Goal: Task Accomplishment & Management: Manage account settings

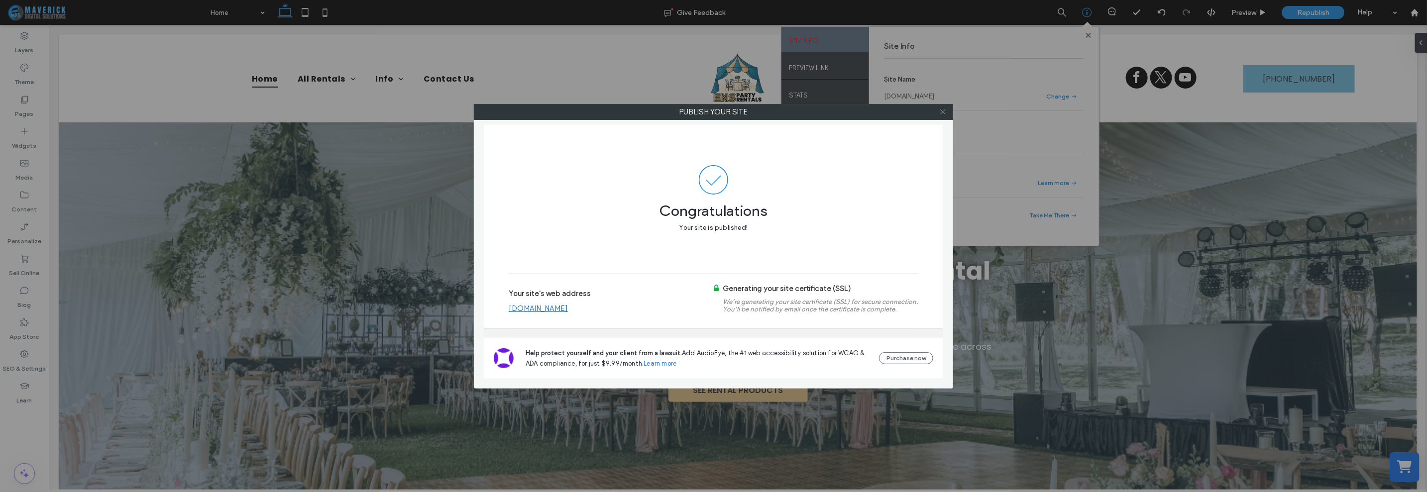
click at [942, 116] on span at bounding box center [942, 112] width 7 height 15
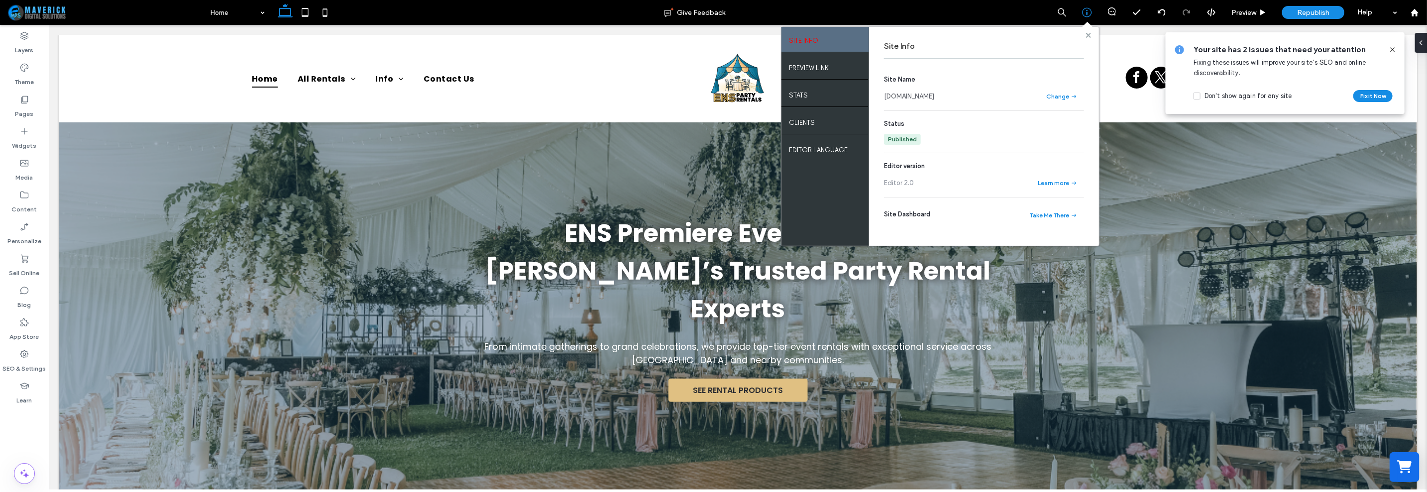
click at [1090, 36] on use at bounding box center [1088, 34] width 5 height 5
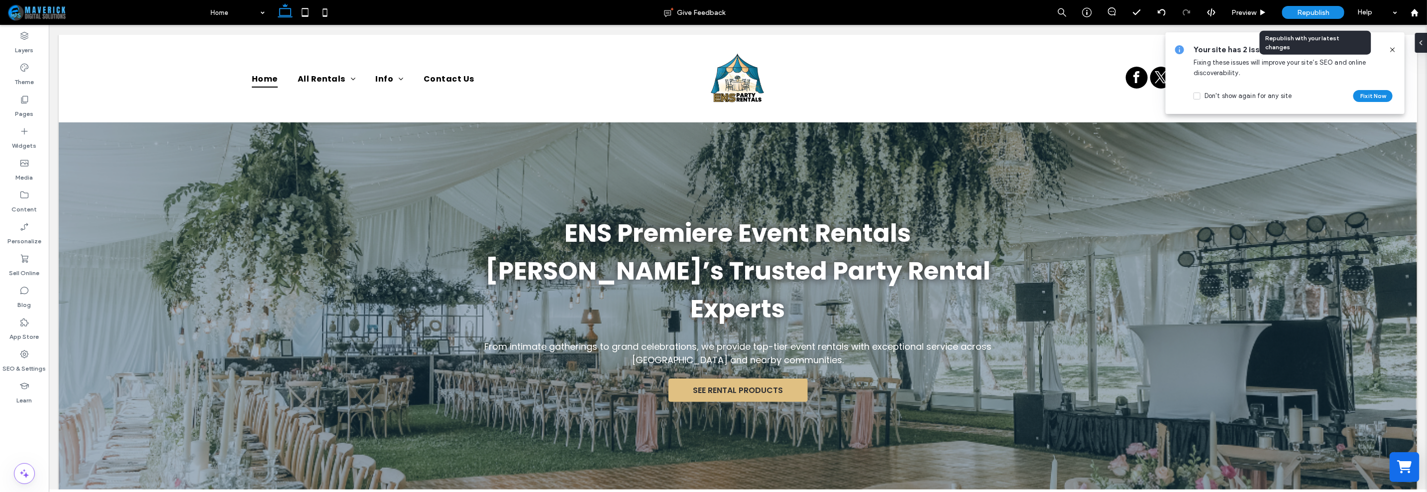
click at [1317, 6] on div "Republish" at bounding box center [1313, 12] width 62 height 13
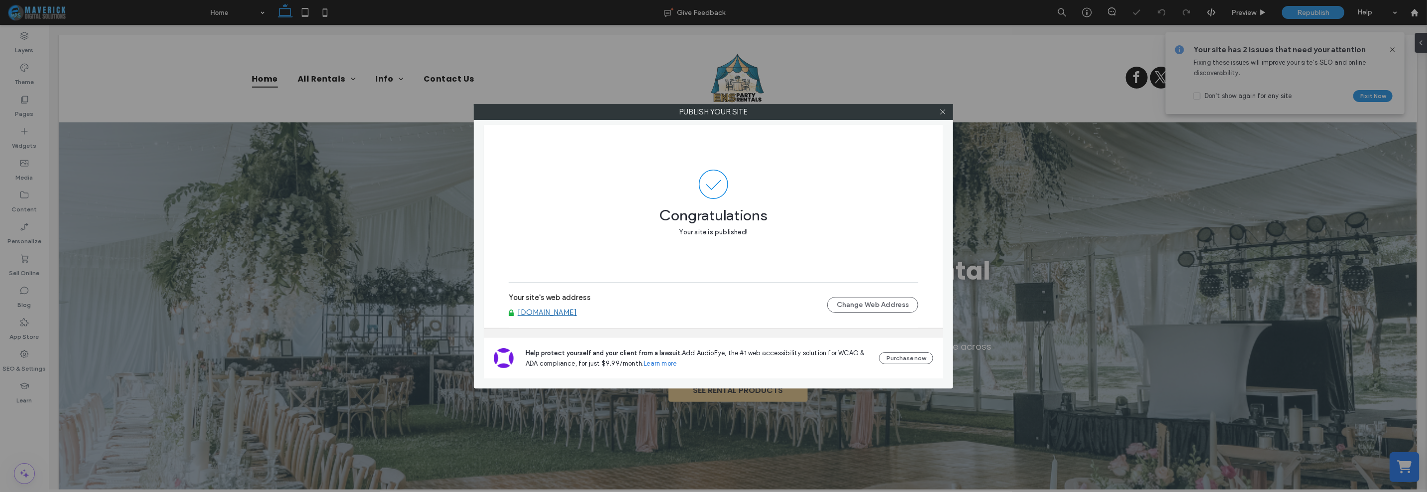
click at [577, 312] on link "[DOMAIN_NAME]" at bounding box center [547, 312] width 59 height 9
click at [872, 302] on button "Change Web Address" at bounding box center [872, 305] width 91 height 16
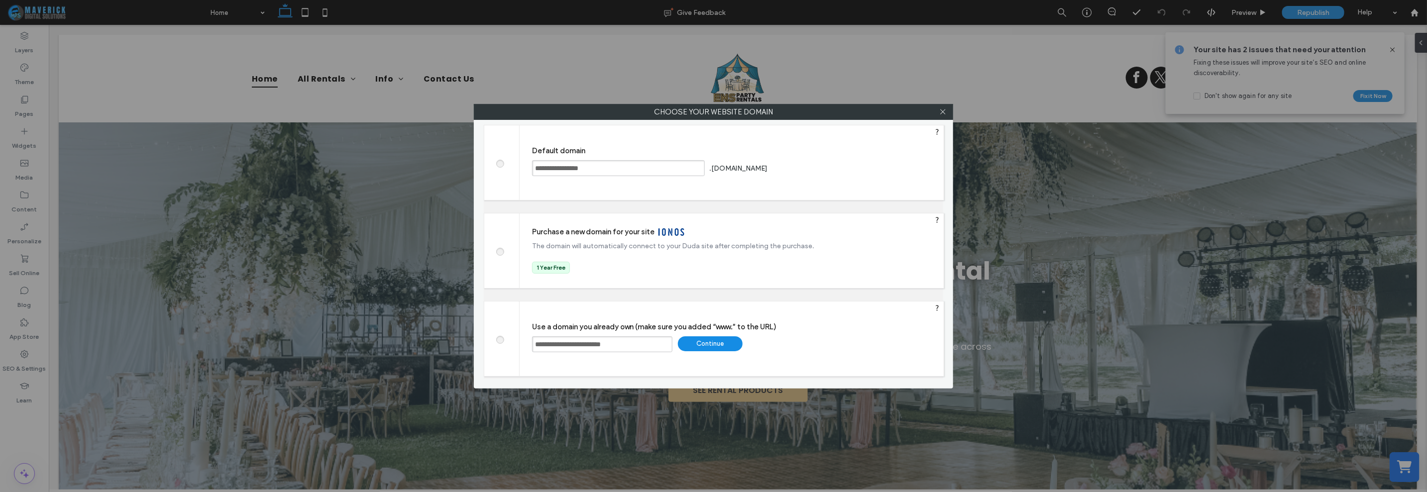
click at [732, 346] on div "Continue" at bounding box center [710, 344] width 65 height 15
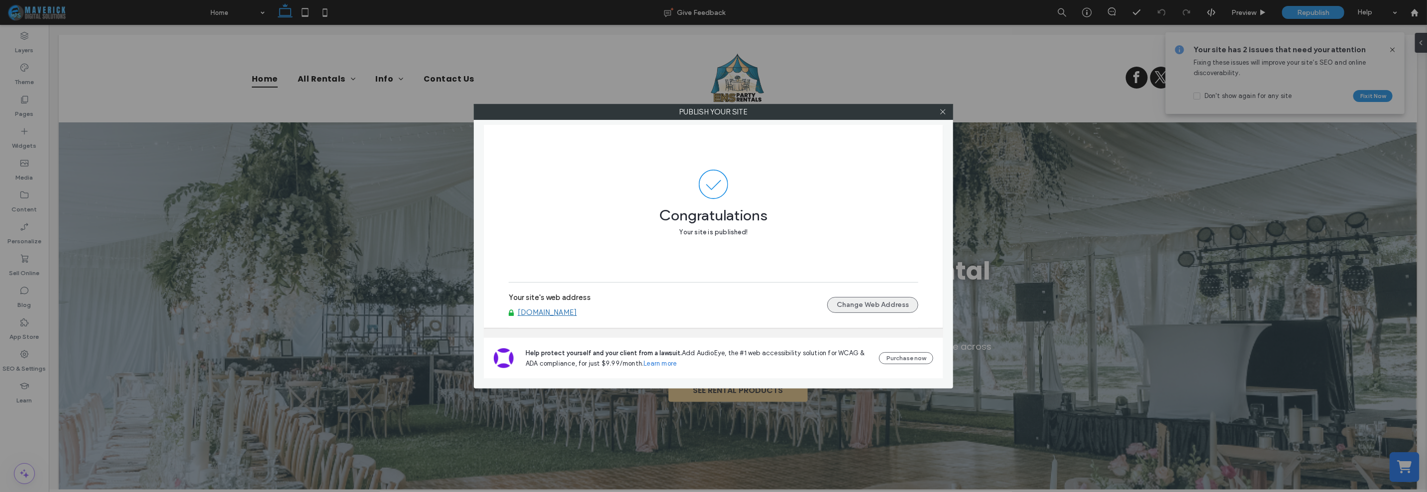
click at [865, 306] on button "Change Web Address" at bounding box center [872, 305] width 91 height 16
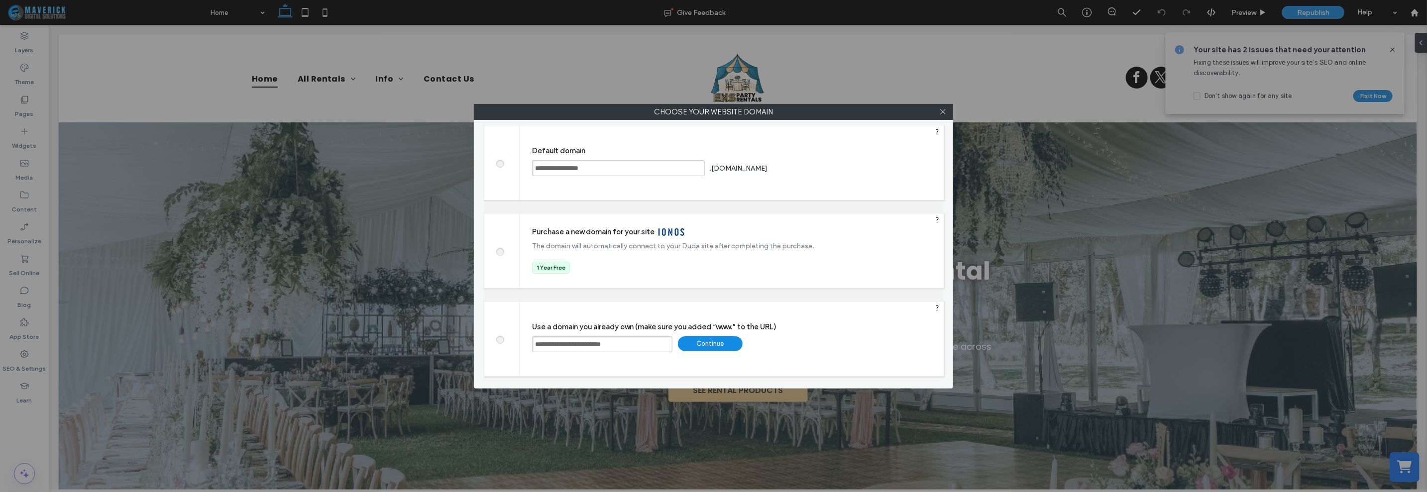
drag, startPoint x: 535, startPoint y: 343, endPoint x: 548, endPoint y: 343, distance: 12.4
click at [536, 343] on input "**********" at bounding box center [602, 345] width 140 height 16
type input "**********"
click at [704, 347] on div "Continue" at bounding box center [710, 344] width 65 height 15
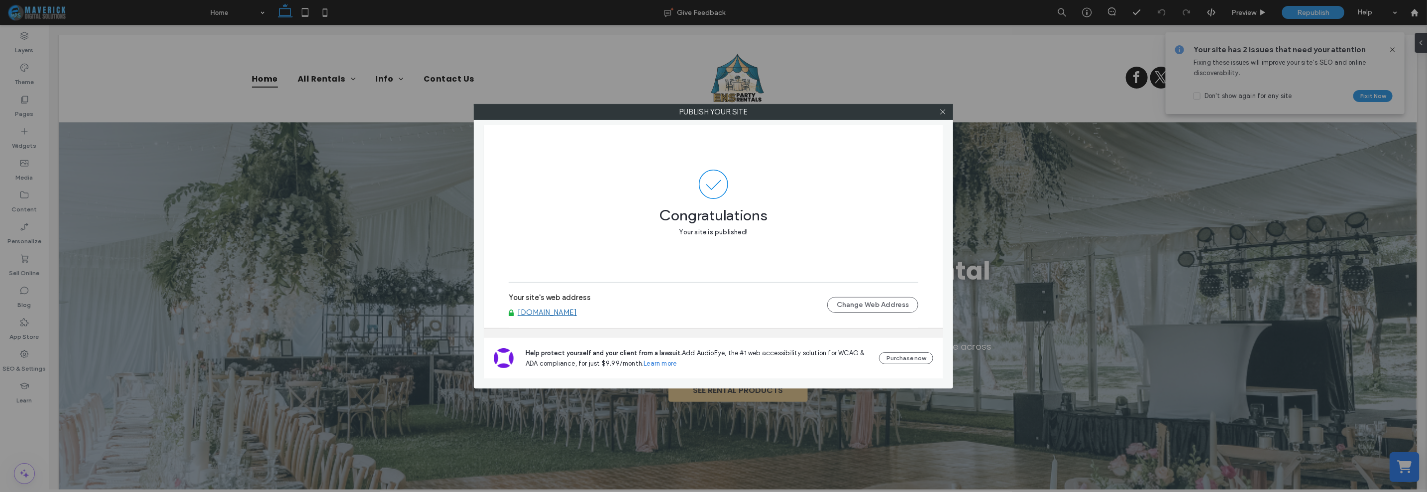
click at [622, 318] on div "Your site's web address [DOMAIN_NAME] Change Web Address" at bounding box center [714, 305] width 410 height 32
click at [577, 316] on link "[DOMAIN_NAME]" at bounding box center [547, 312] width 59 height 9
